Goal: Task Accomplishment & Management: Complete application form

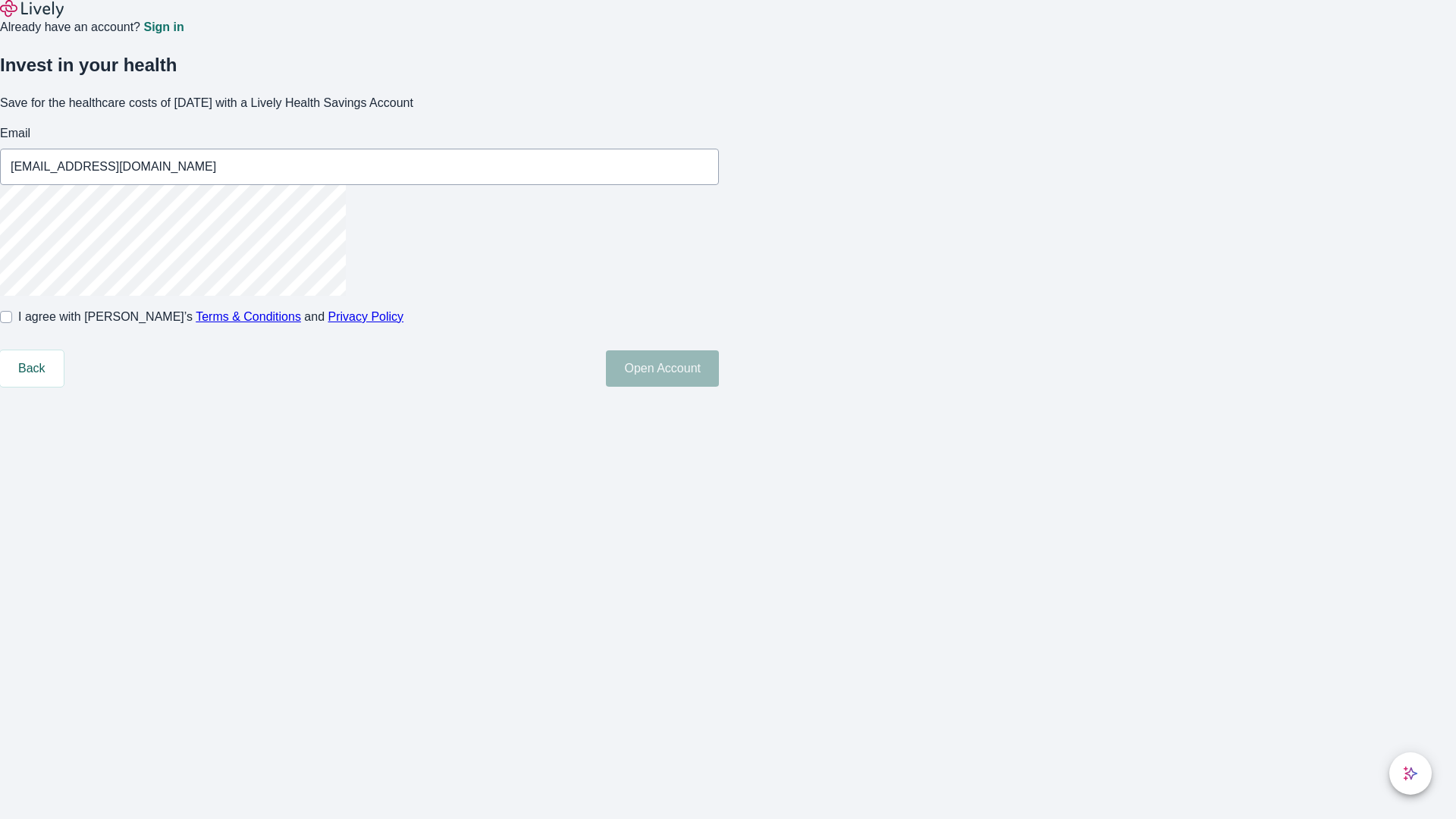
click at [12, 323] on input "I agree with Lively’s Terms & Conditions and Privacy Policy" at bounding box center [6, 318] width 12 height 12
checkbox input "true"
click at [719, 387] on button "Open Account" at bounding box center [663, 368] width 113 height 36
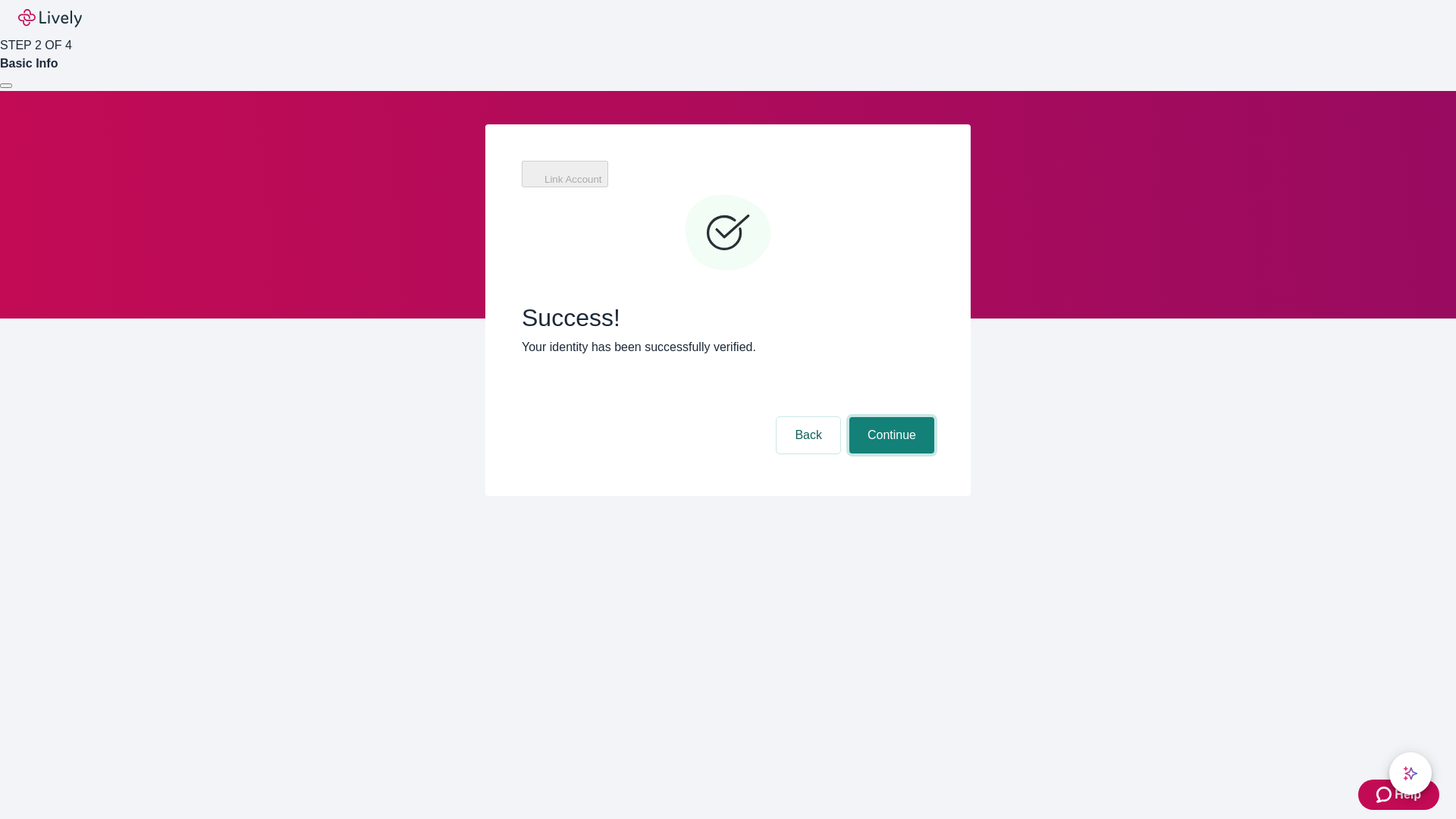
click at [889, 417] on button "Continue" at bounding box center [891, 435] width 85 height 36
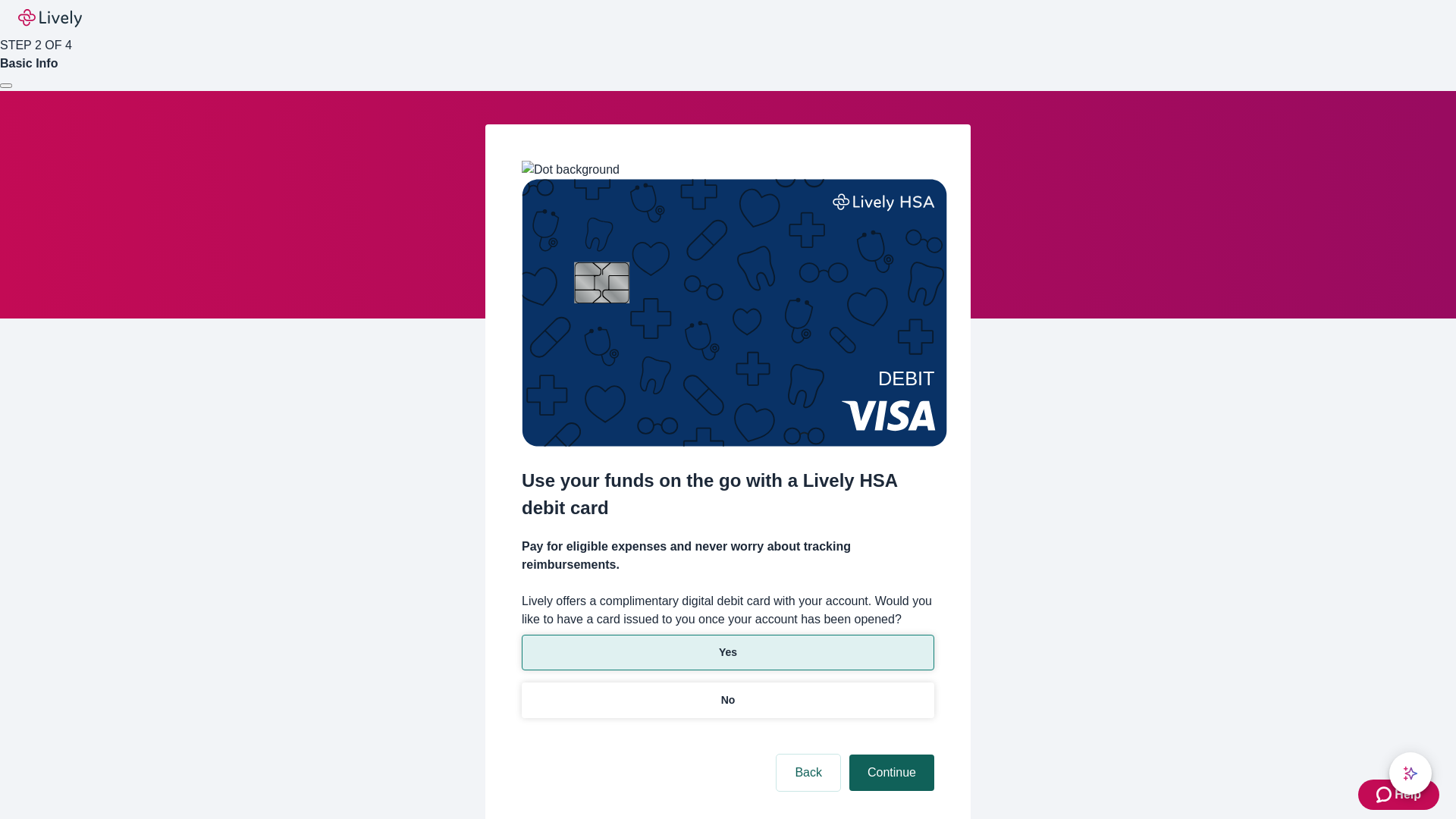
click at [727, 645] on p "Yes" at bounding box center [727, 653] width 18 height 16
click at [889, 755] on button "Continue" at bounding box center [891, 772] width 85 height 36
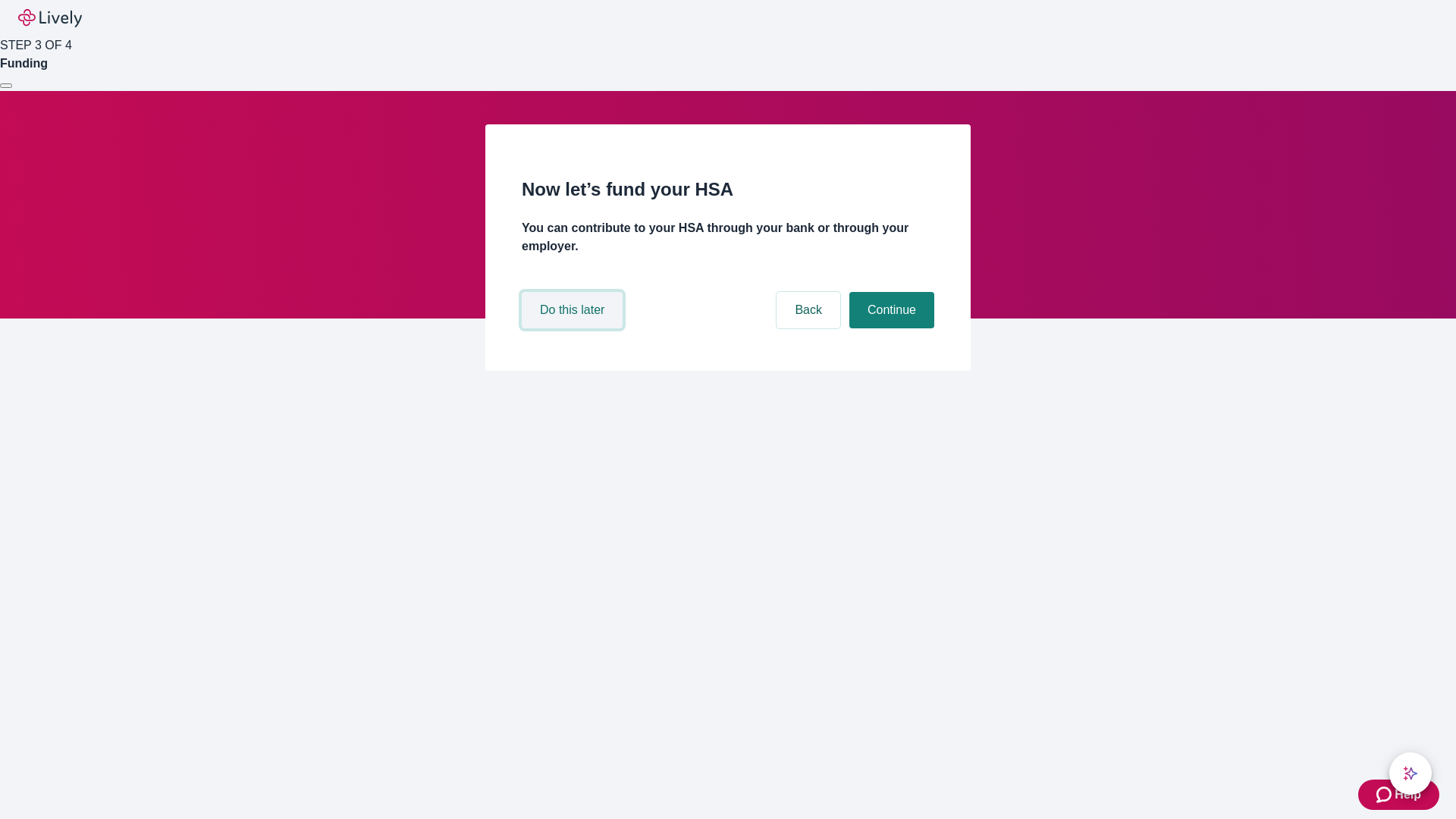
click at [574, 328] on button "Do this later" at bounding box center [572, 310] width 101 height 36
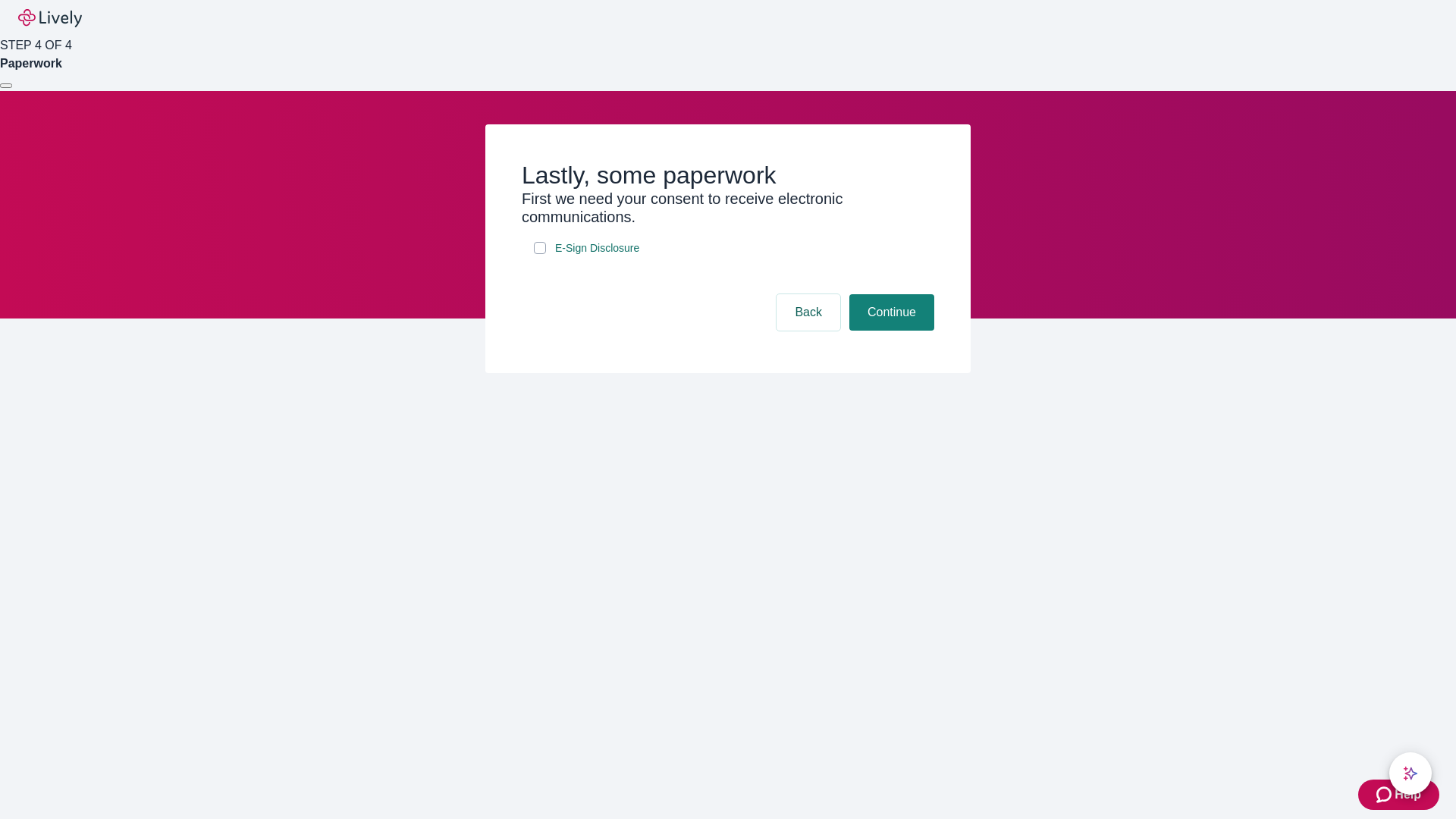
click at [540, 254] on input "E-Sign Disclosure" at bounding box center [540, 248] width 12 height 12
checkbox input "true"
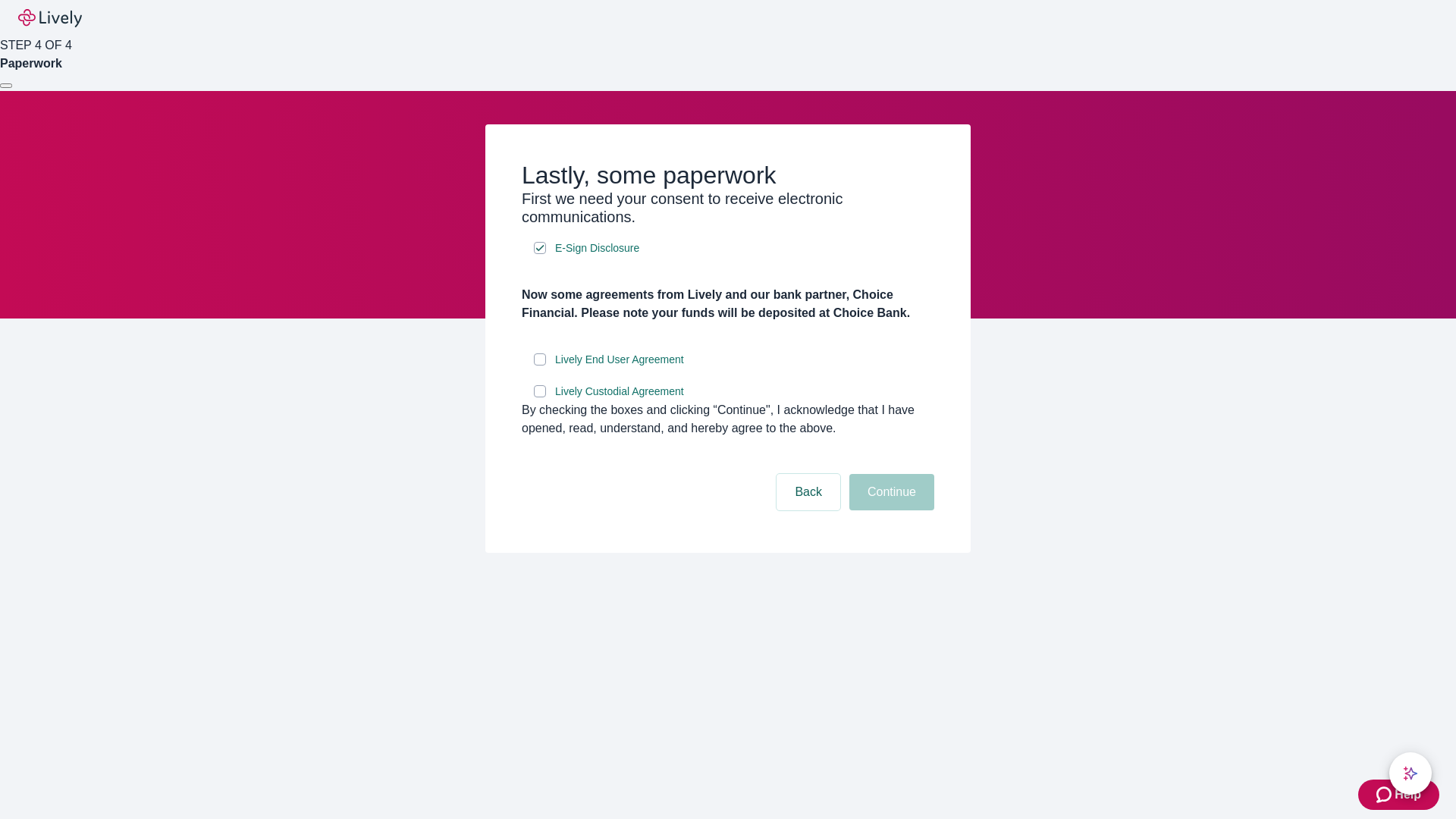
click at [540, 366] on input "Lively End User Agreement" at bounding box center [540, 359] width 12 height 12
checkbox input "true"
click at [540, 397] on input "Lively Custodial Agreement" at bounding box center [540, 391] width 12 height 12
checkbox input "true"
click at [889, 511] on button "Continue" at bounding box center [891, 492] width 85 height 36
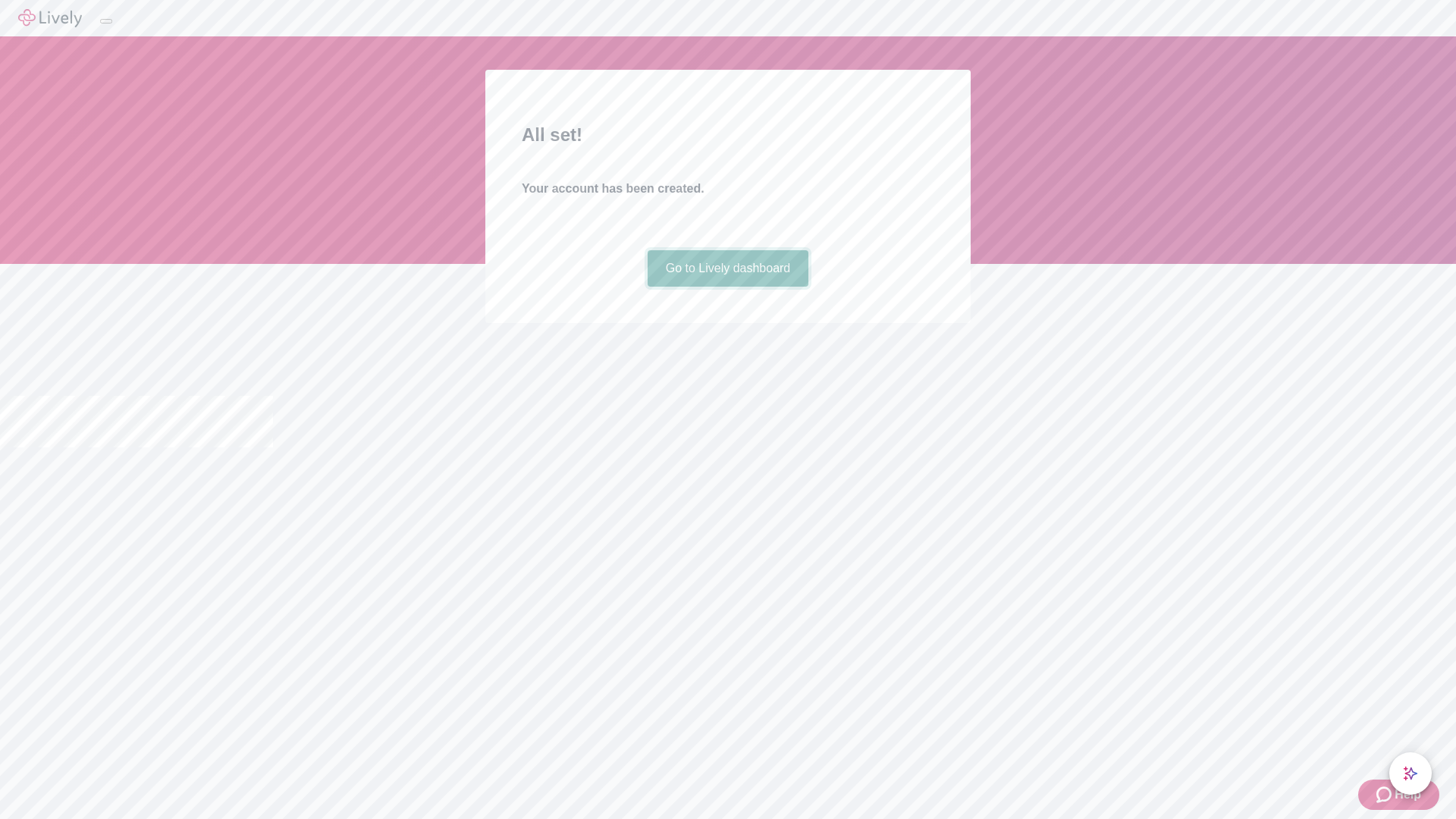
click at [727, 286] on link "Go to Lively dashboard" at bounding box center [729, 268] width 161 height 36
